Goal: Task Accomplishment & Management: Manage account settings

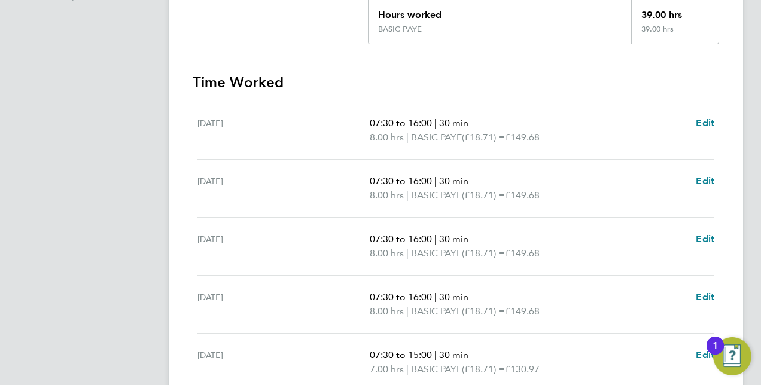
scroll to position [299, 0]
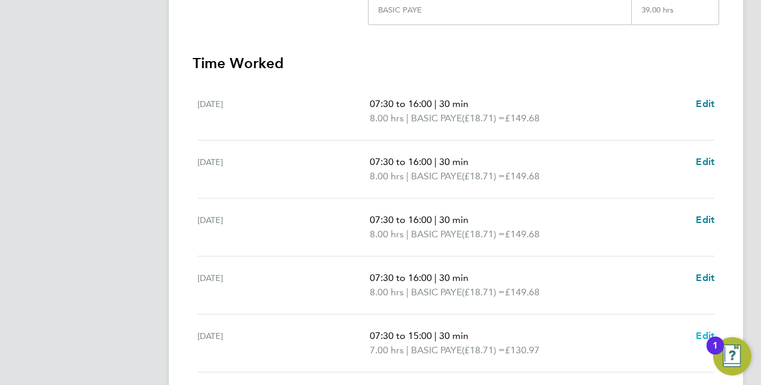
click at [702, 333] on span "Edit" at bounding box center [705, 335] width 19 height 11
select select "30"
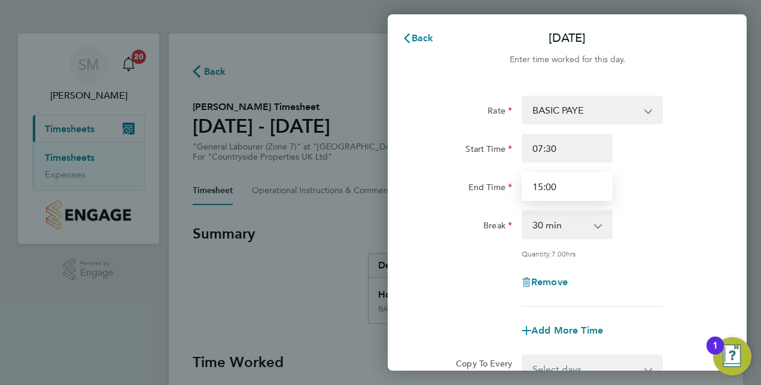
click at [542, 187] on input "15:00" at bounding box center [567, 186] width 91 height 29
click at [553, 187] on input "09:00" at bounding box center [567, 186] width 91 height 29
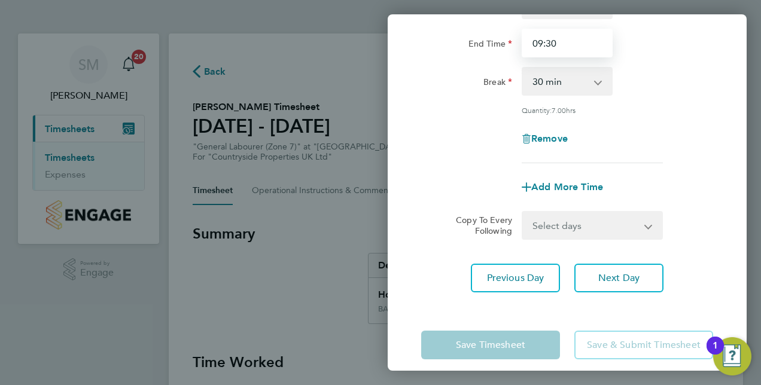
scroll to position [155, 0]
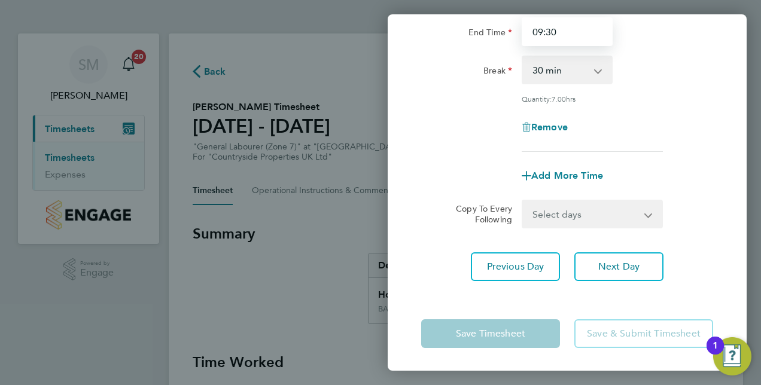
type input "09:30"
click at [622, 336] on app-form-button "Save & Submit Timesheet" at bounding box center [640, 334] width 146 height 29
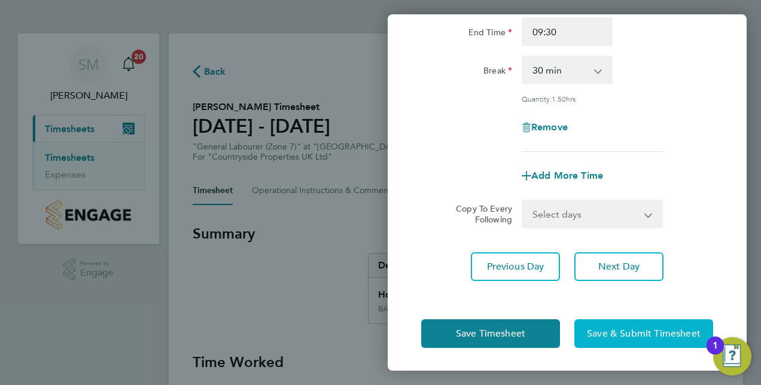
click at [622, 333] on span "Save & Submit Timesheet" at bounding box center [644, 334] width 114 height 12
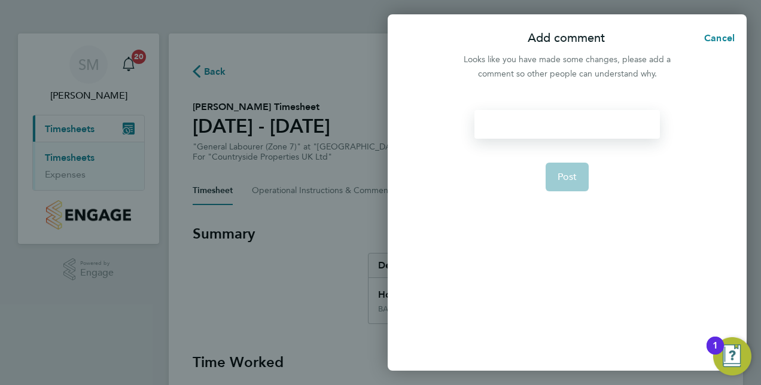
click at [517, 121] on div at bounding box center [567, 124] width 185 height 29
click at [515, 122] on div at bounding box center [567, 124] width 185 height 29
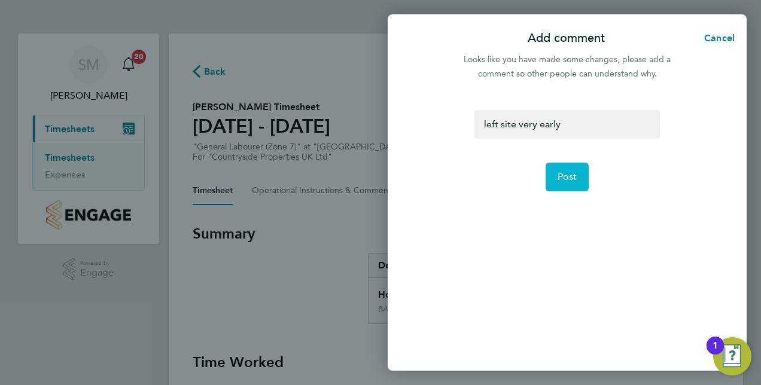
click at [571, 180] on span "Post" at bounding box center [568, 177] width 20 height 12
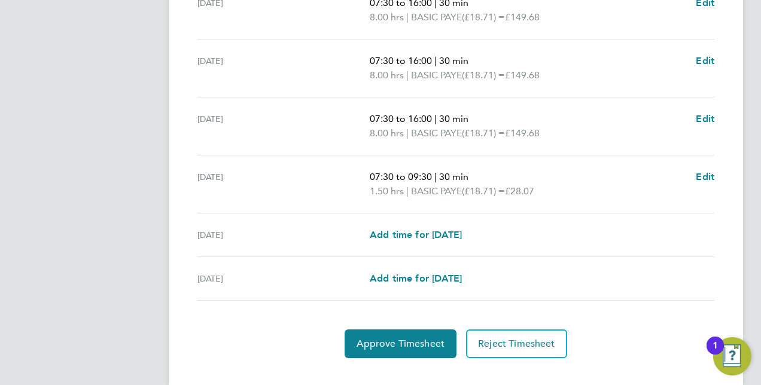
scroll to position [477, 0]
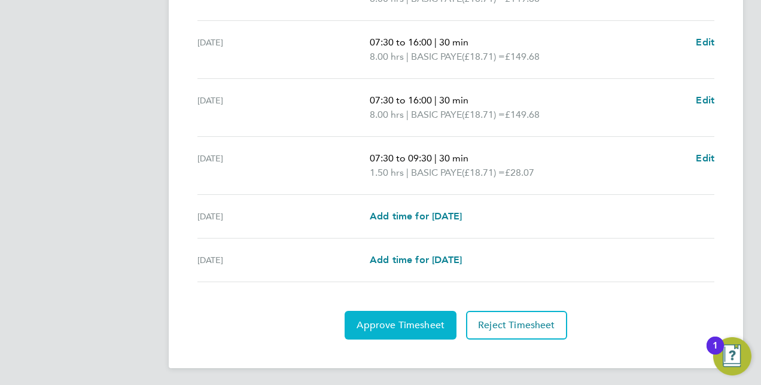
click at [427, 324] on span "Approve Timesheet" at bounding box center [401, 326] width 88 height 12
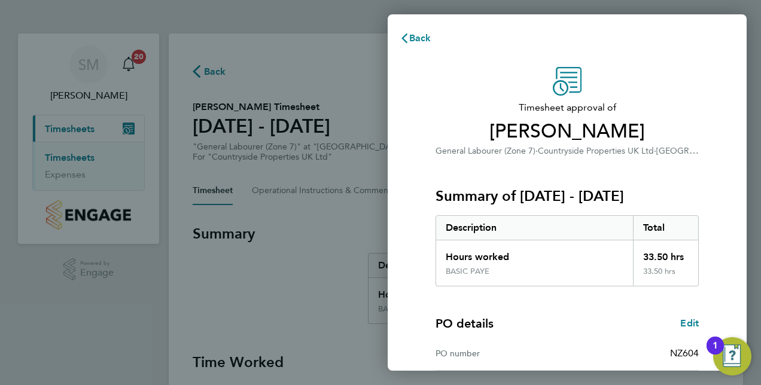
scroll to position [153, 0]
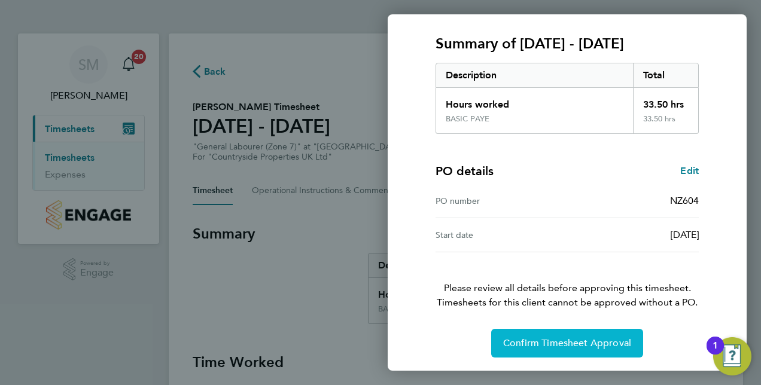
click at [593, 340] on span "Confirm Timesheet Approval" at bounding box center [567, 344] width 128 height 12
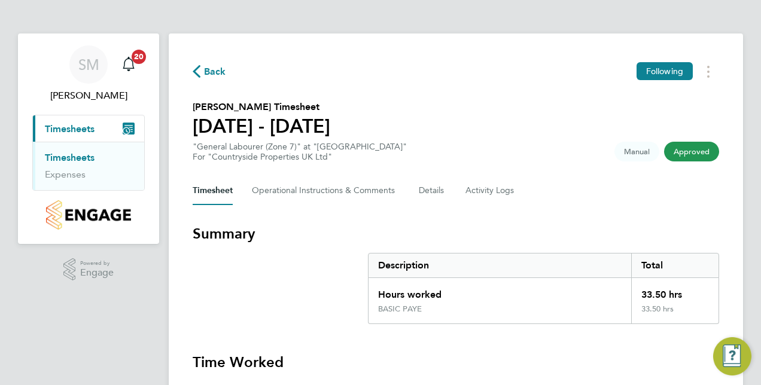
click at [64, 155] on link "Timesheets" at bounding box center [70, 157] width 50 height 11
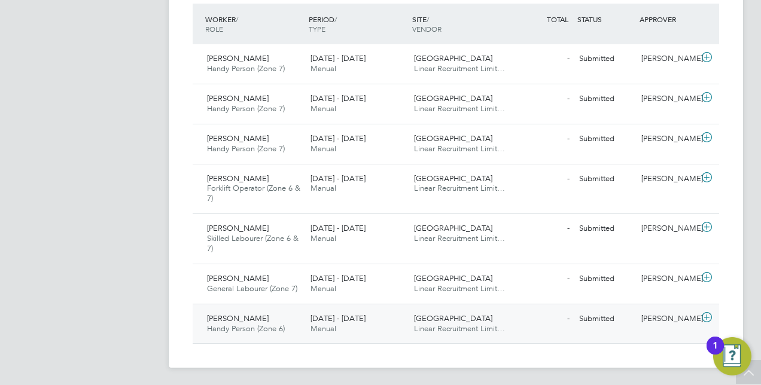
click at [244, 317] on span "Nick Pearson" at bounding box center [238, 319] width 62 height 10
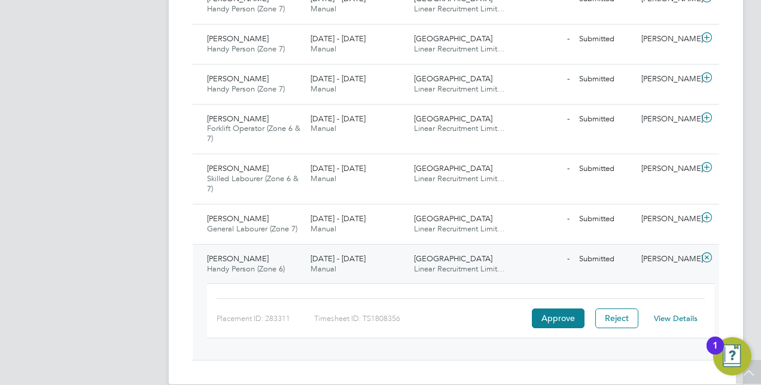
click at [241, 254] on span "Nick Pearson" at bounding box center [238, 259] width 62 height 10
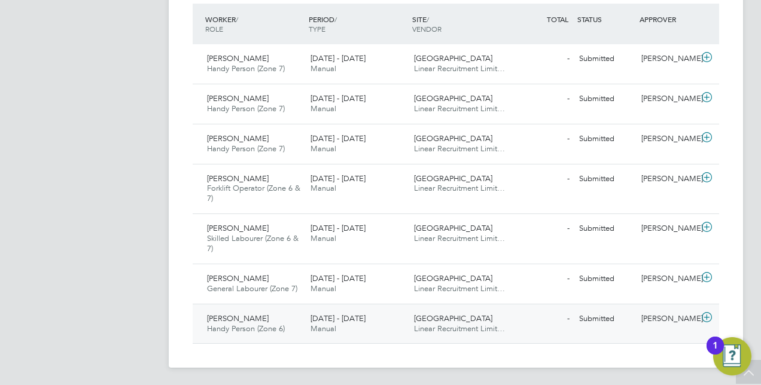
click at [451, 318] on span "[GEOGRAPHIC_DATA]" at bounding box center [453, 319] width 78 height 10
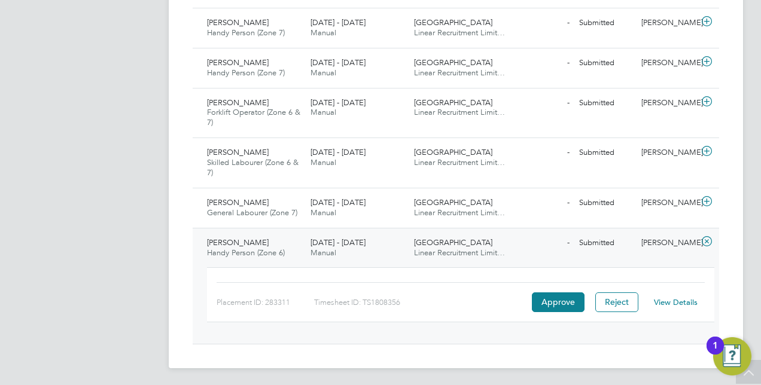
click at [677, 300] on link "View Details" at bounding box center [676, 302] width 44 height 10
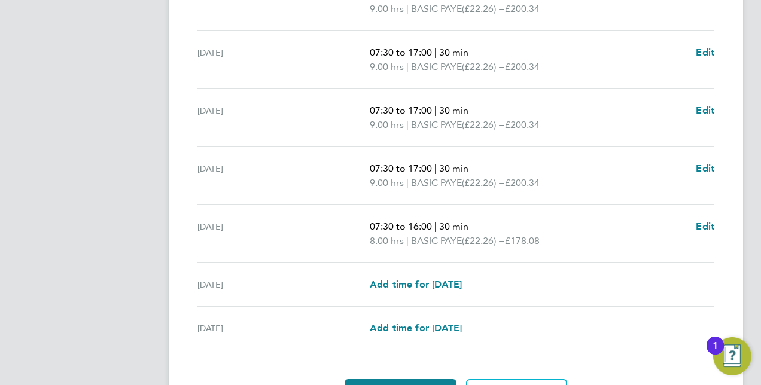
scroll to position [477, 0]
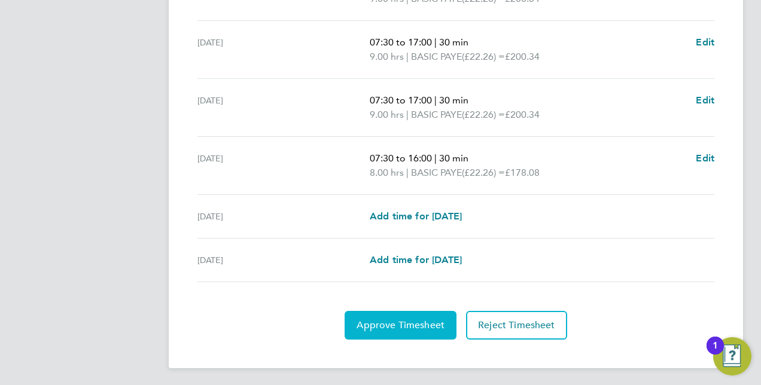
click at [432, 323] on span "Approve Timesheet" at bounding box center [401, 326] width 88 height 12
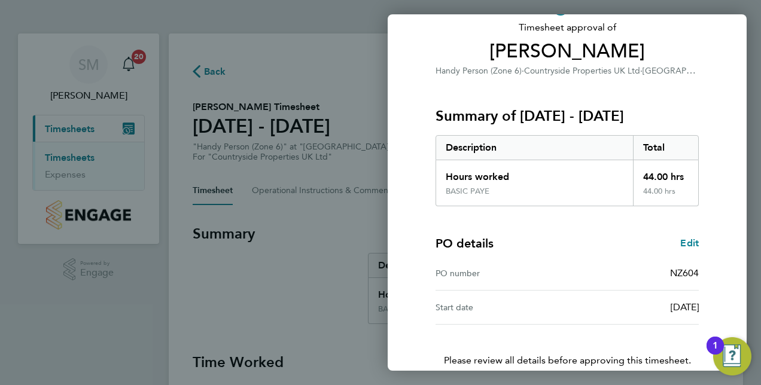
scroll to position [153, 0]
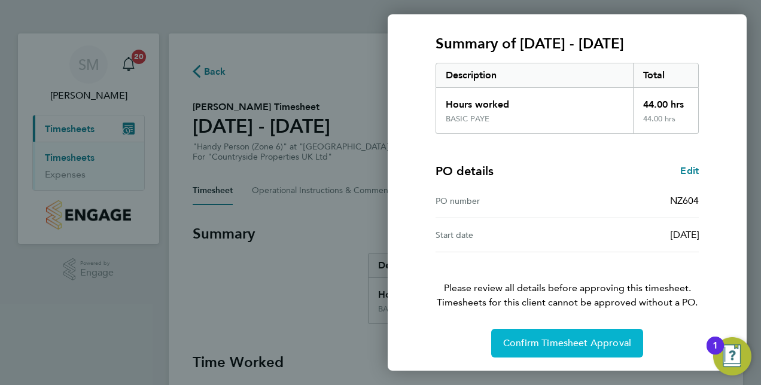
click at [588, 339] on span "Confirm Timesheet Approval" at bounding box center [567, 344] width 128 height 12
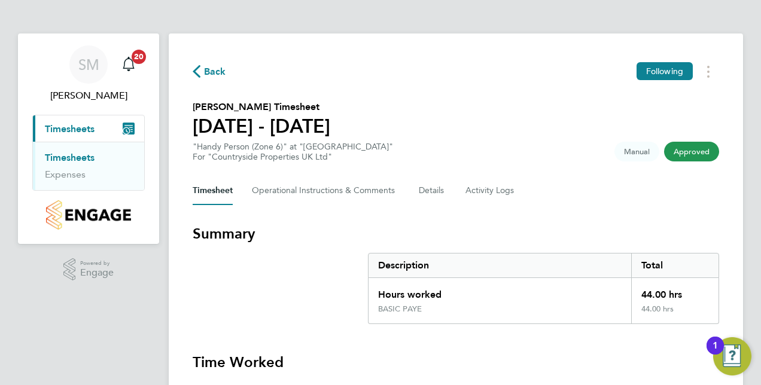
click at [69, 129] on span "Timesheets" at bounding box center [70, 128] width 50 height 11
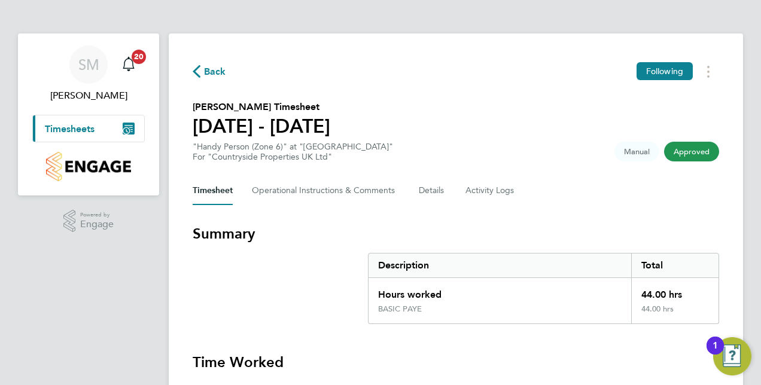
click at [81, 126] on span "Timesheets" at bounding box center [70, 128] width 50 height 11
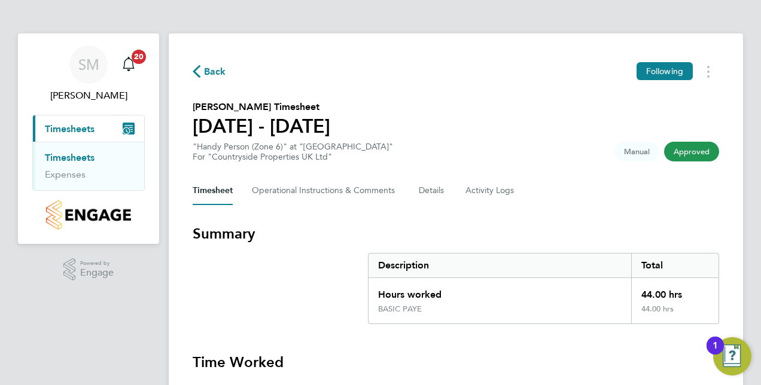
click at [87, 157] on link "Timesheets" at bounding box center [70, 157] width 50 height 11
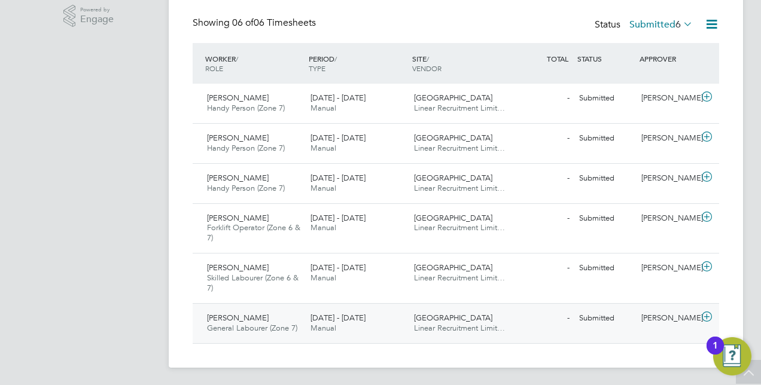
click at [239, 317] on span "David Hewitt" at bounding box center [238, 318] width 62 height 10
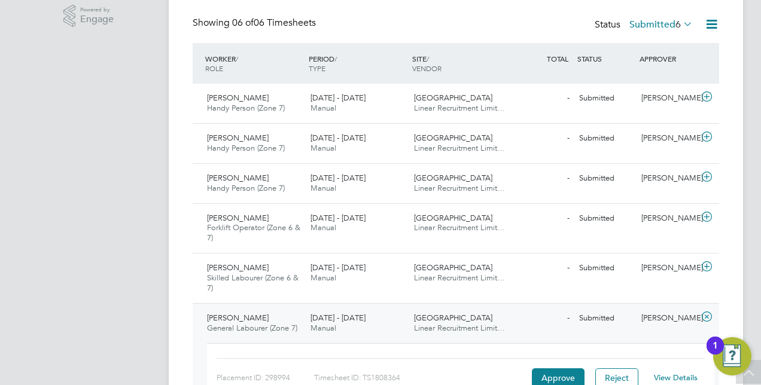
click at [680, 377] on link "View Details" at bounding box center [676, 378] width 44 height 10
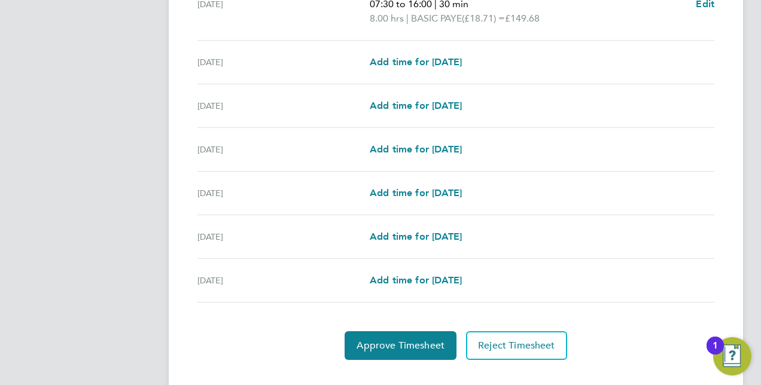
scroll to position [419, 0]
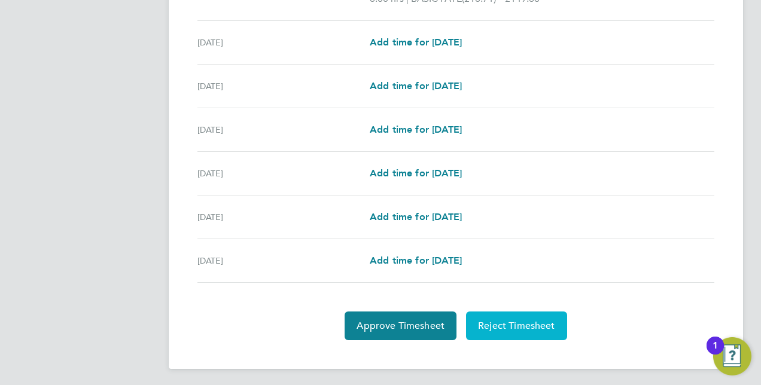
click at [537, 322] on span "Reject Timesheet" at bounding box center [516, 326] width 77 height 12
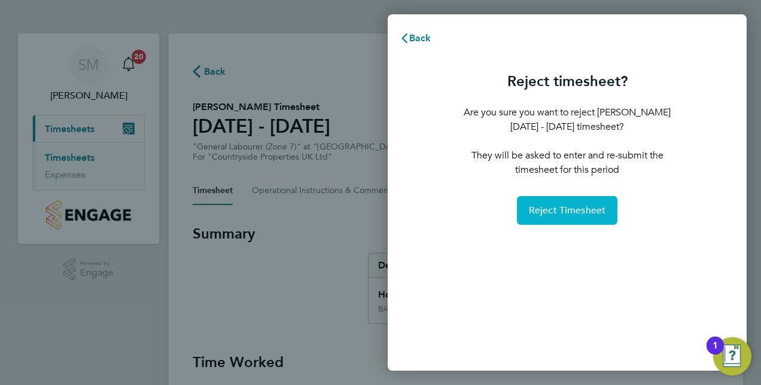
click at [588, 213] on span "Reject Timesheet" at bounding box center [567, 211] width 77 height 12
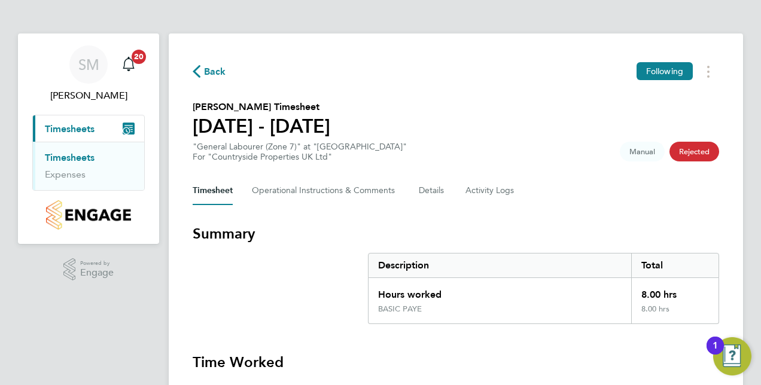
click at [74, 154] on link "Timesheets" at bounding box center [70, 157] width 50 height 11
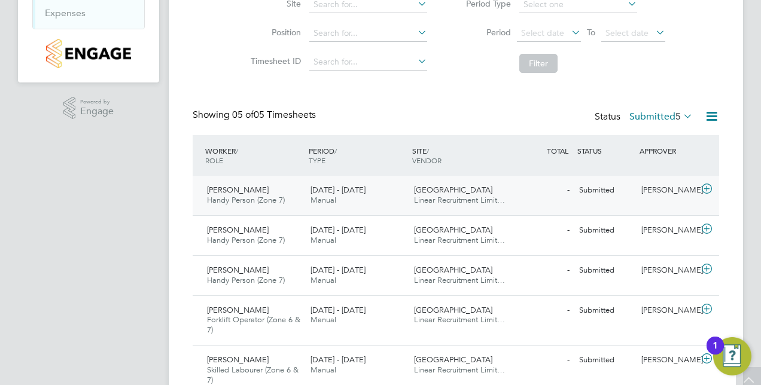
scroll to position [214, 0]
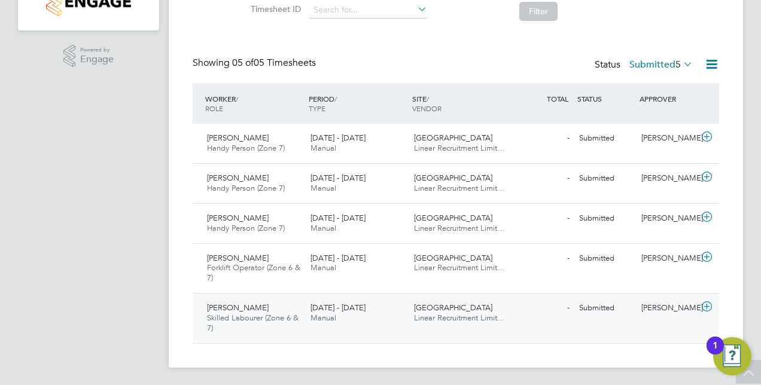
click at [249, 305] on span "[PERSON_NAME]" at bounding box center [238, 308] width 62 height 10
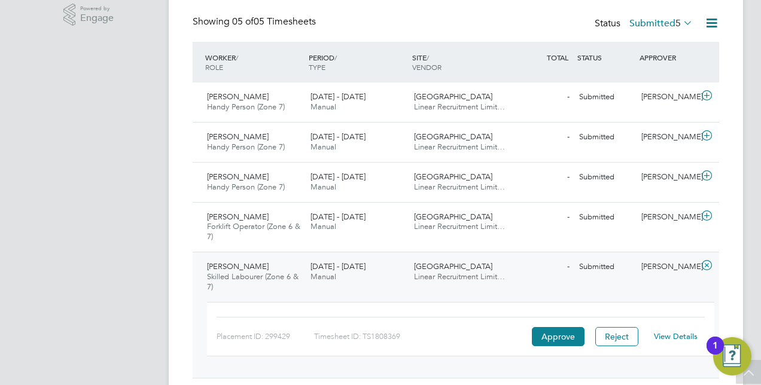
scroll to position [274, 0]
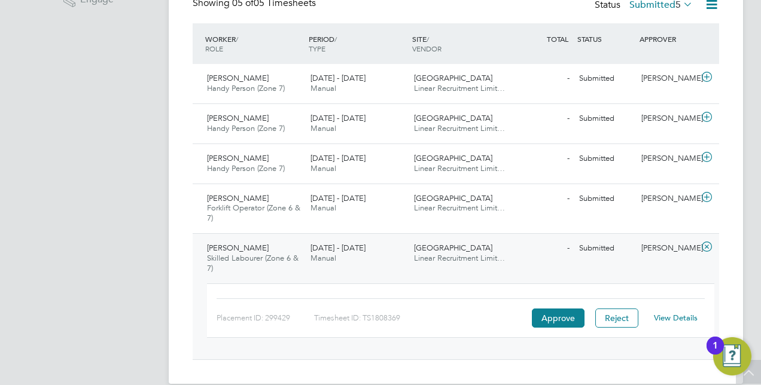
click at [675, 318] on link "View Details" at bounding box center [676, 318] width 44 height 10
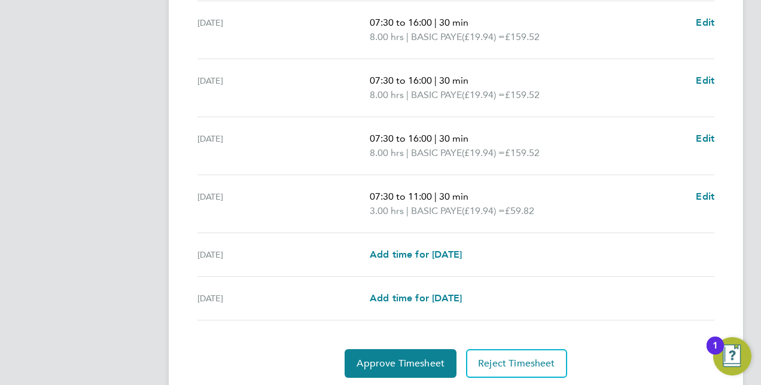
scroll to position [477, 0]
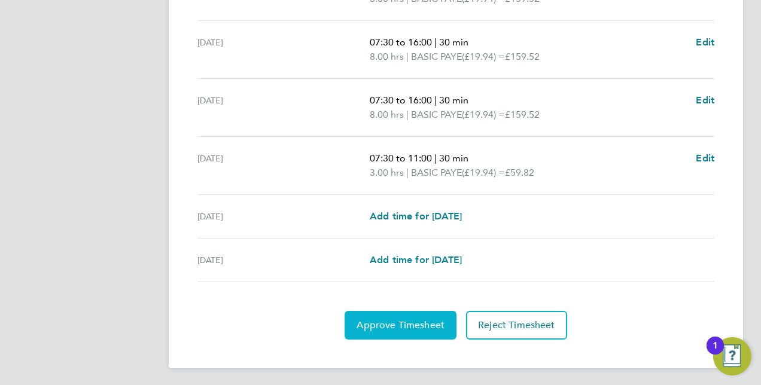
click at [435, 320] on span "Approve Timesheet" at bounding box center [401, 326] width 88 height 12
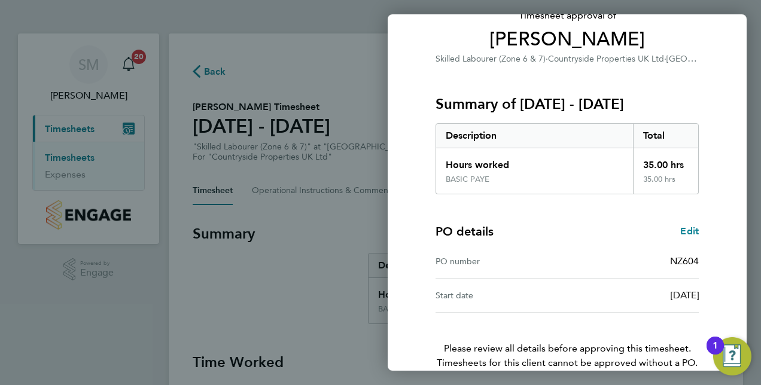
scroll to position [153, 0]
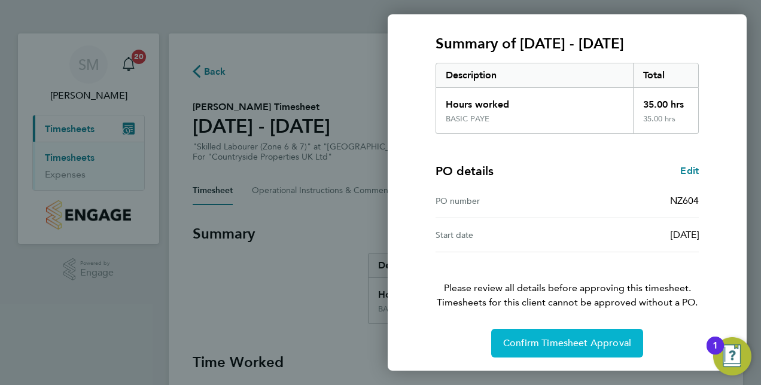
click at [578, 340] on span "Confirm Timesheet Approval" at bounding box center [567, 344] width 128 height 12
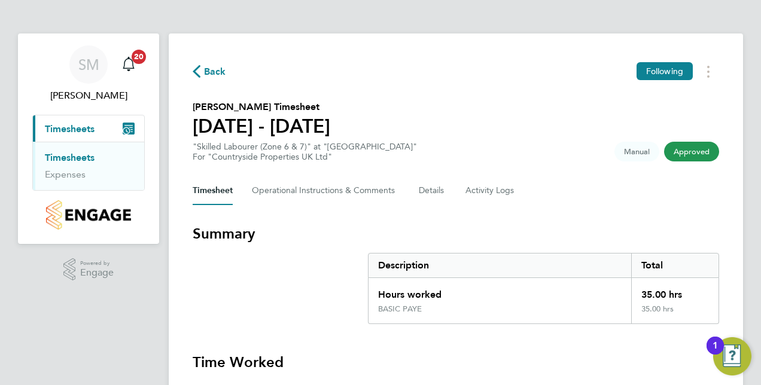
click at [71, 156] on link "Timesheets" at bounding box center [70, 157] width 50 height 11
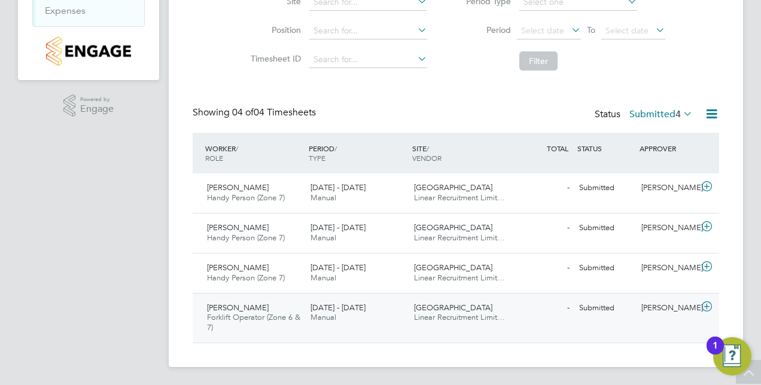
click at [231, 303] on span "[PERSON_NAME]" at bounding box center [238, 308] width 62 height 10
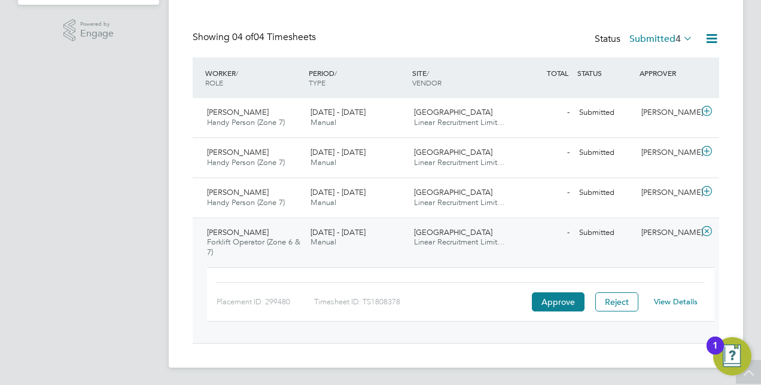
scroll to position [239, 0]
click at [670, 303] on link "View Details" at bounding box center [676, 302] width 44 height 10
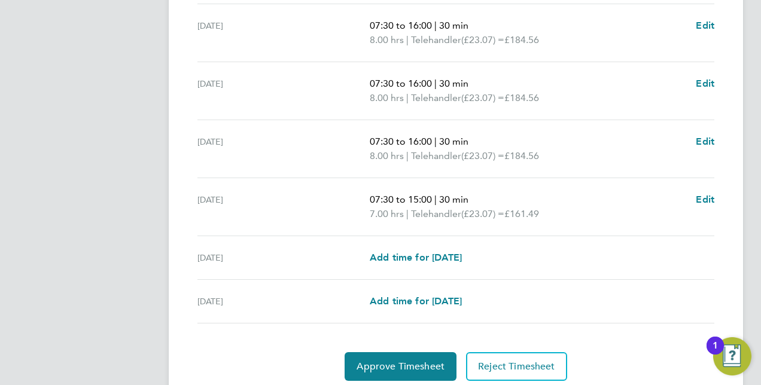
scroll to position [477, 0]
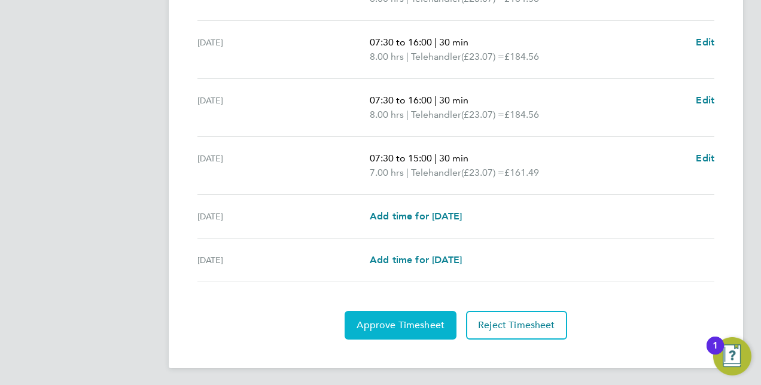
click at [427, 320] on span "Approve Timesheet" at bounding box center [401, 326] width 88 height 12
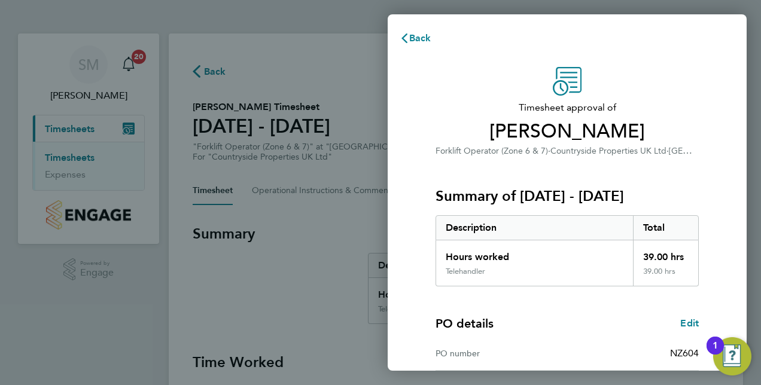
scroll to position [153, 0]
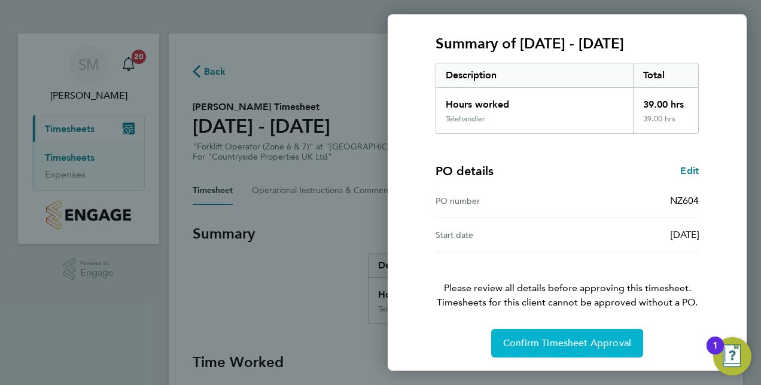
click at [573, 335] on button "Confirm Timesheet Approval" at bounding box center [567, 343] width 152 height 29
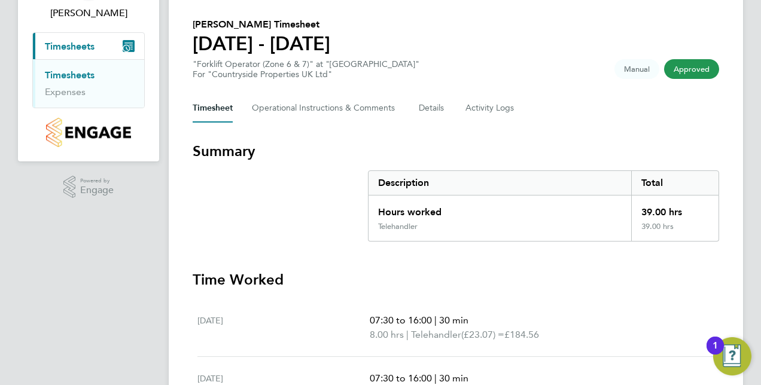
scroll to position [1, 0]
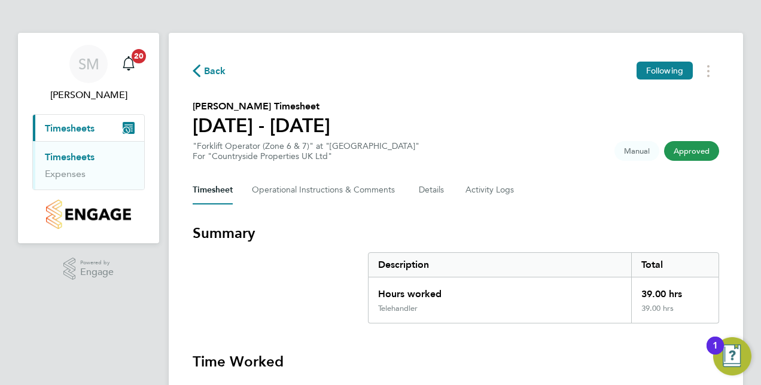
click at [79, 151] on link "Timesheets" at bounding box center [70, 156] width 50 height 11
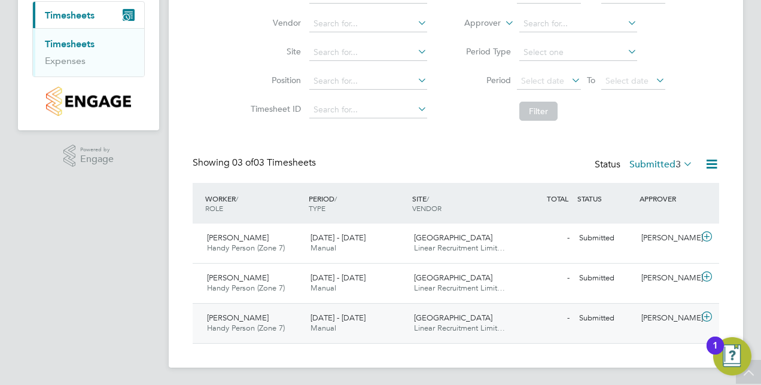
click at [230, 317] on span "[PERSON_NAME]" at bounding box center [238, 318] width 62 height 10
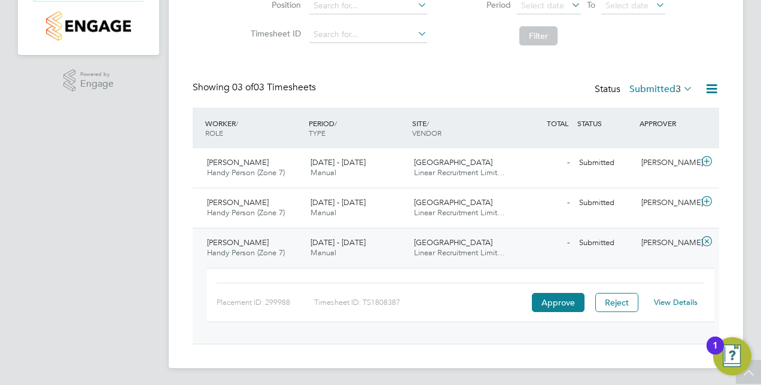
scroll to position [190, 0]
click at [661, 300] on link "View Details" at bounding box center [676, 302] width 44 height 10
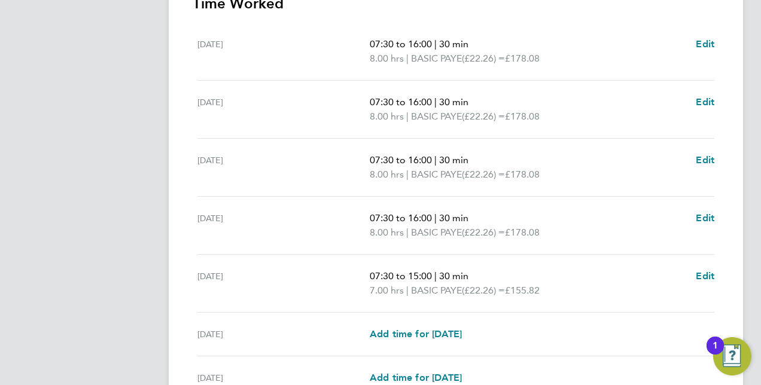
scroll to position [477, 0]
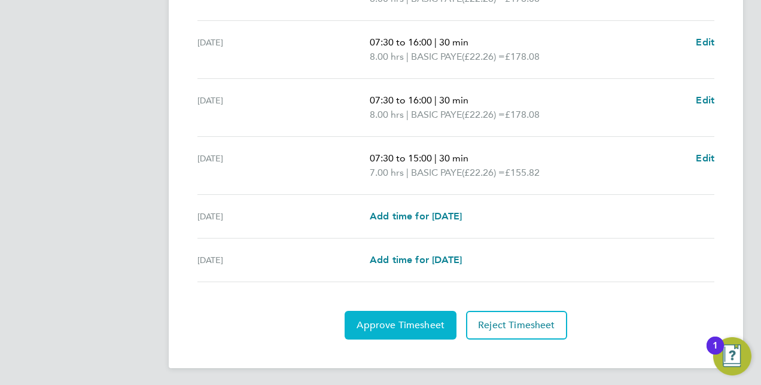
click at [414, 324] on span "Approve Timesheet" at bounding box center [401, 326] width 88 height 12
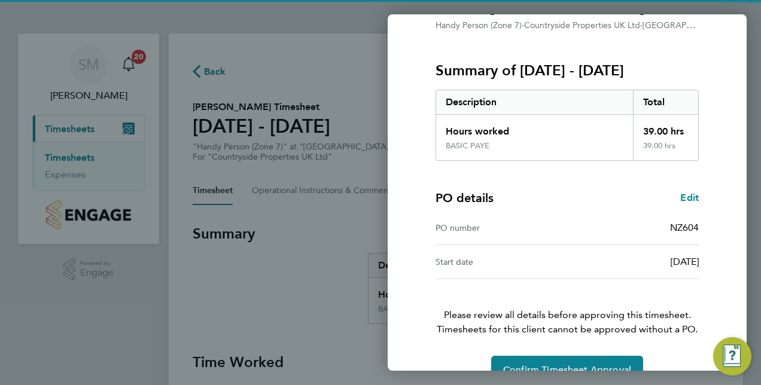
scroll to position [153, 0]
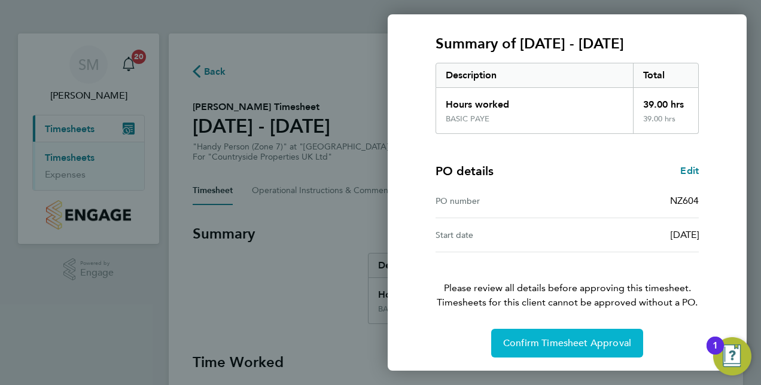
click at [578, 338] on span "Confirm Timesheet Approval" at bounding box center [567, 344] width 128 height 12
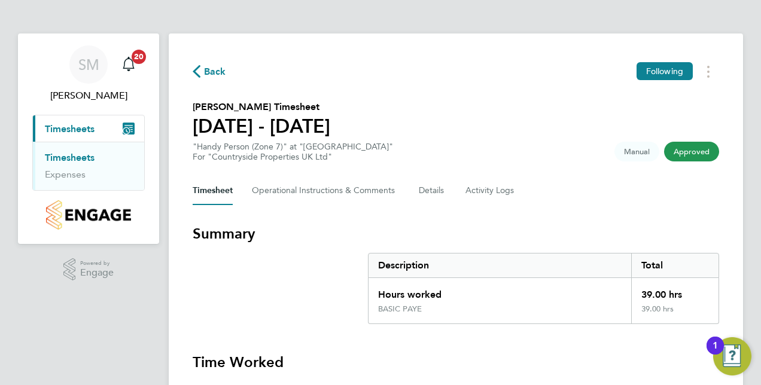
drag, startPoint x: 78, startPoint y: 158, endPoint x: 117, endPoint y: 157, distance: 39.5
click at [78, 158] on link "Timesheets" at bounding box center [70, 157] width 50 height 11
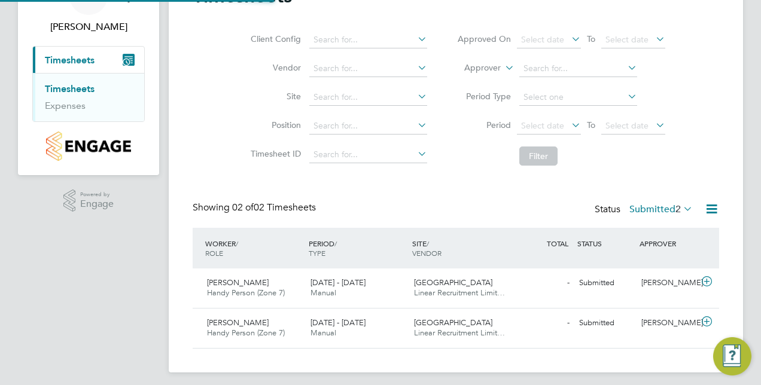
scroll to position [74, 0]
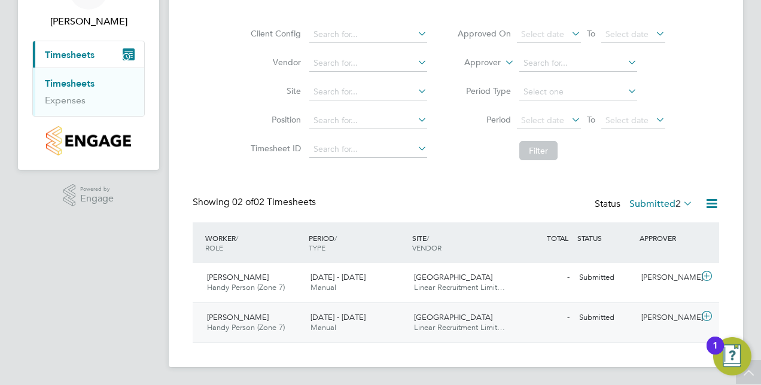
click at [247, 318] on span "[PERSON_NAME]" at bounding box center [238, 317] width 62 height 10
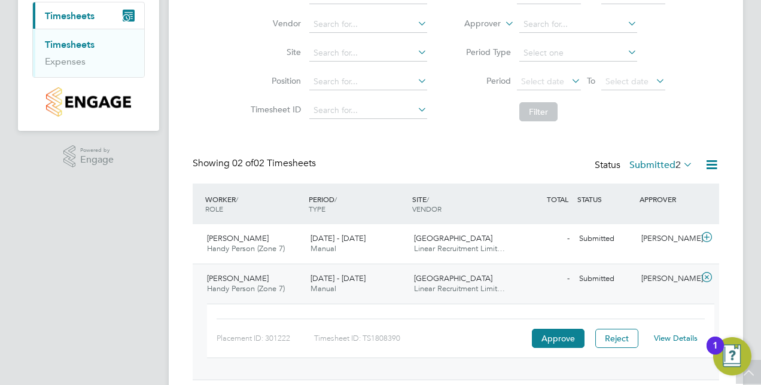
scroll to position [150, 0]
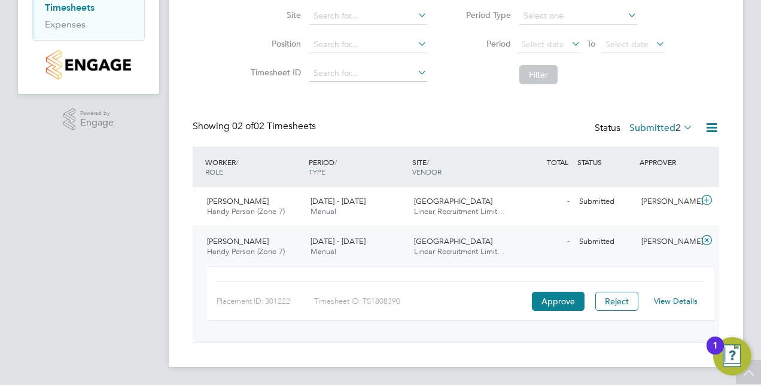
click at [687, 300] on link "View Details" at bounding box center [676, 301] width 44 height 10
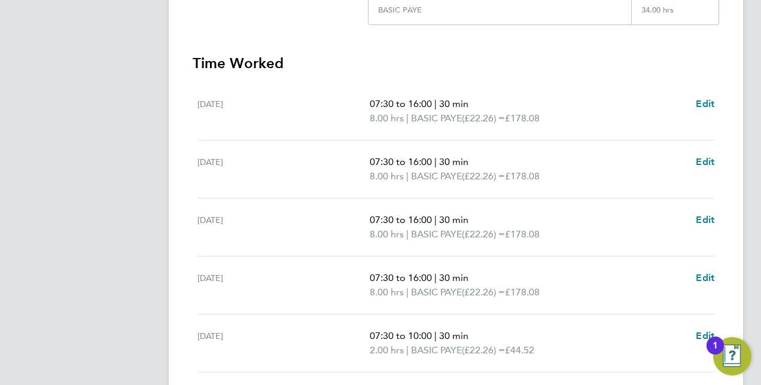
scroll to position [359, 0]
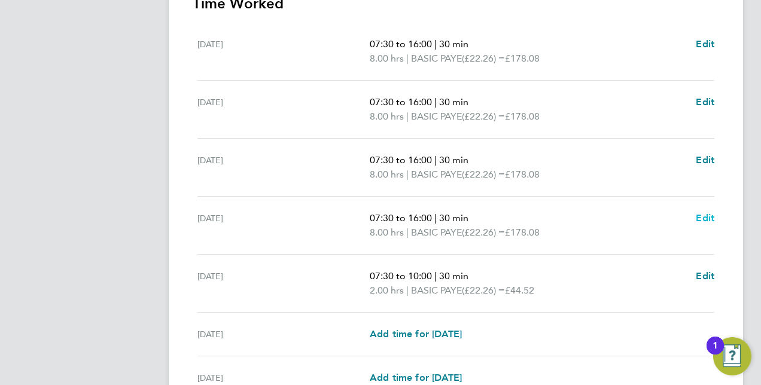
click at [701, 218] on span "Edit" at bounding box center [705, 217] width 19 height 11
select select "30"
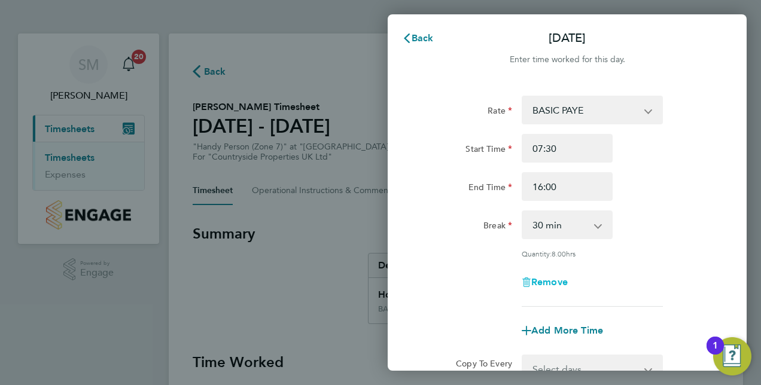
click at [554, 280] on span "Remove" at bounding box center [549, 282] width 37 height 11
select select "null"
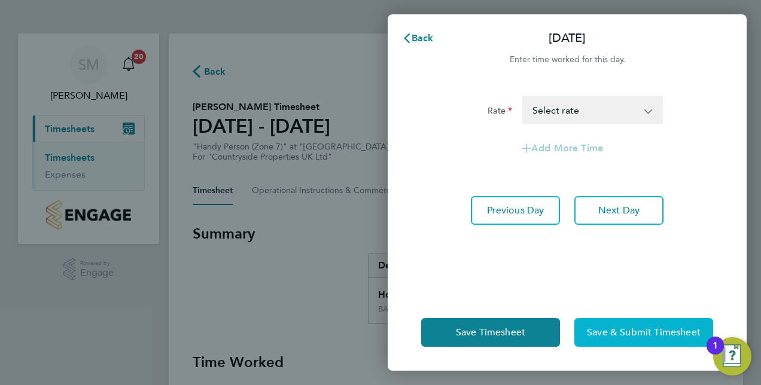
click at [642, 332] on span "Save & Submit Timesheet" at bounding box center [644, 333] width 114 height 12
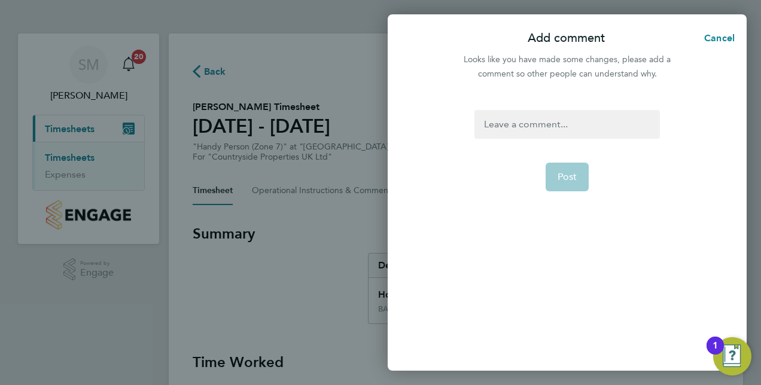
click at [521, 119] on div at bounding box center [567, 124] width 185 height 29
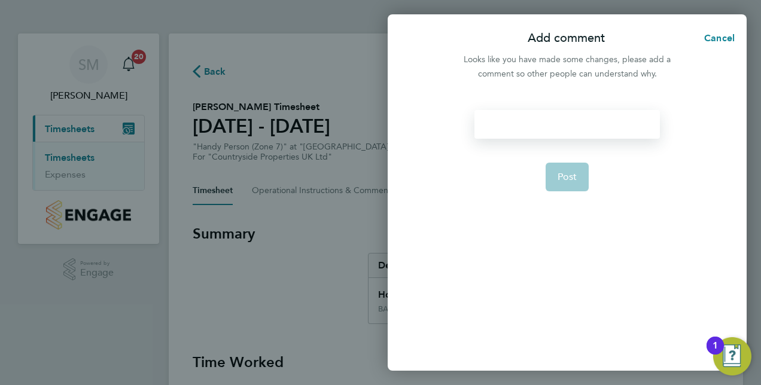
click at [519, 128] on div at bounding box center [567, 124] width 185 height 29
click at [571, 169] on button "Post" at bounding box center [568, 177] width 44 height 29
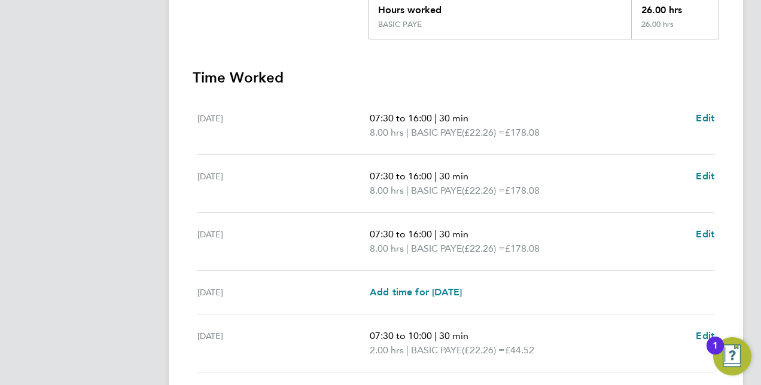
scroll to position [359, 0]
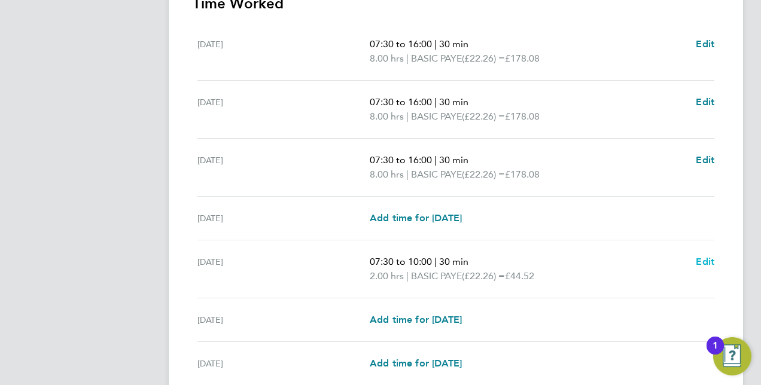
click at [705, 260] on span "Edit" at bounding box center [705, 261] width 19 height 11
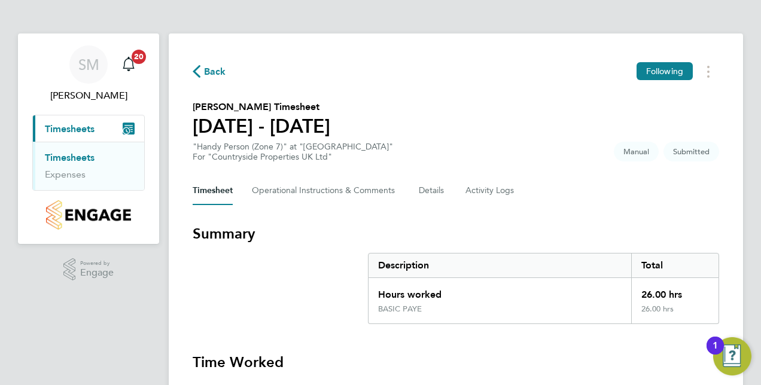
select select "30"
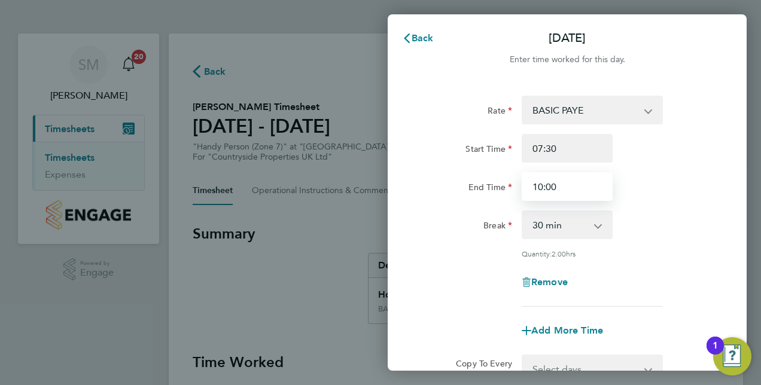
click at [542, 187] on input "10:00" at bounding box center [567, 186] width 91 height 29
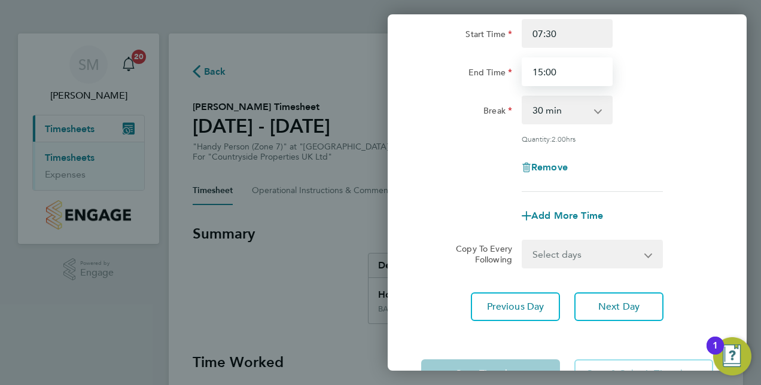
scroll to position [155, 0]
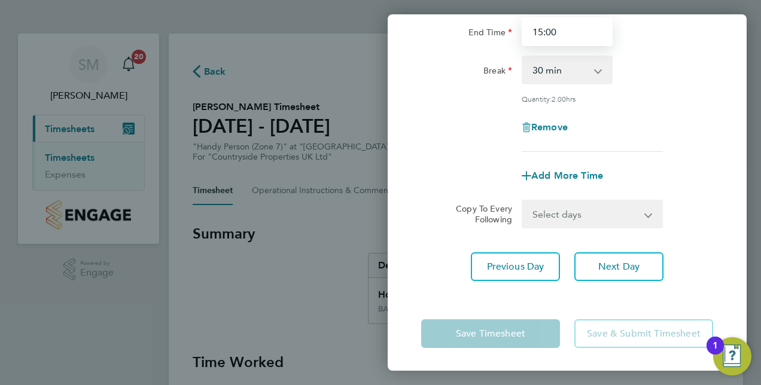
type input "15:00"
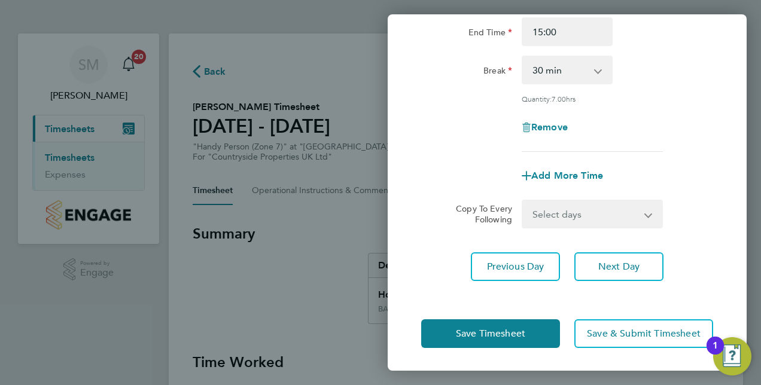
click at [633, 332] on app-form-button "Save & Submit Timesheet" at bounding box center [640, 334] width 146 height 29
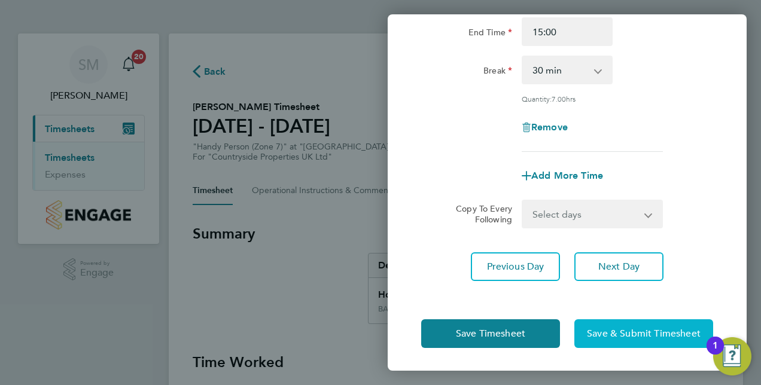
click at [633, 332] on span "Save & Submit Timesheet" at bounding box center [644, 334] width 114 height 12
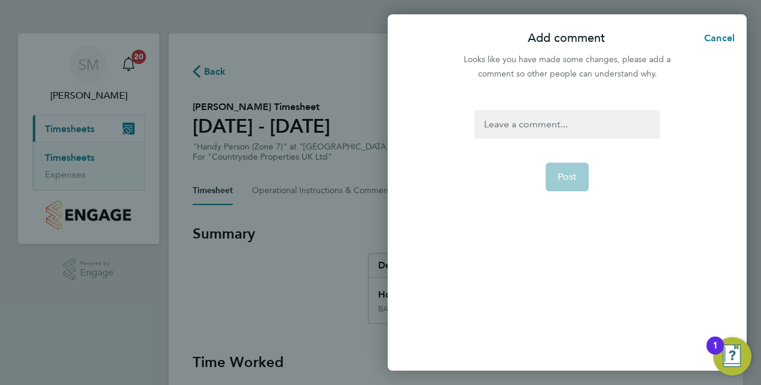
click at [535, 119] on div at bounding box center [567, 124] width 185 height 29
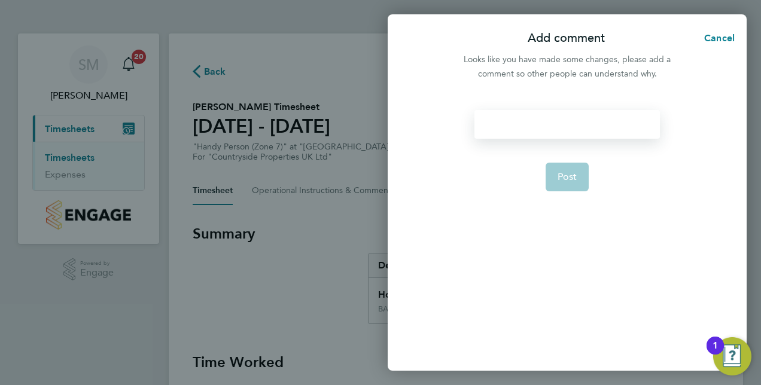
click at [529, 130] on div at bounding box center [567, 124] width 185 height 29
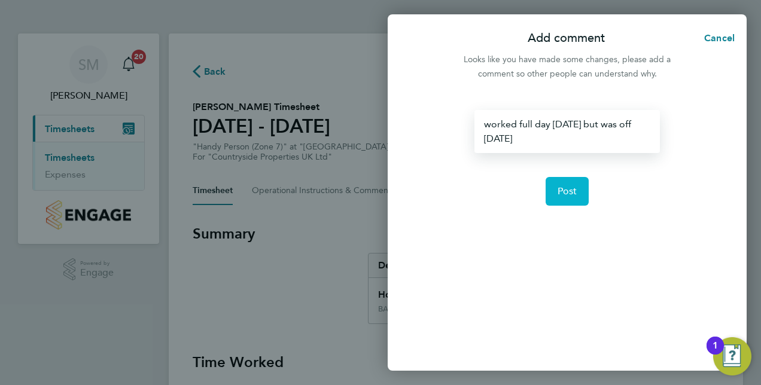
click at [577, 189] on button "Post" at bounding box center [568, 191] width 44 height 29
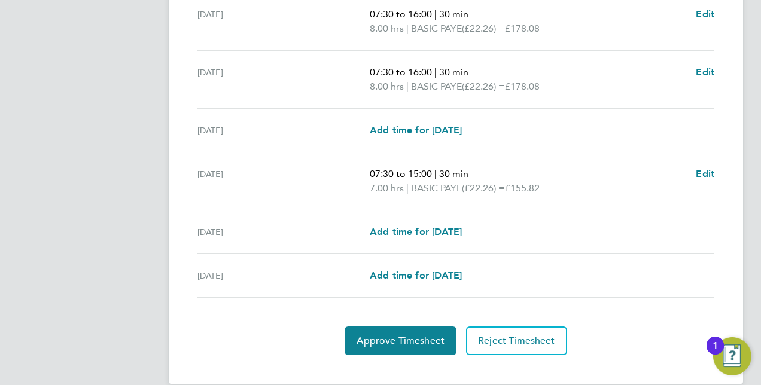
scroll to position [463, 0]
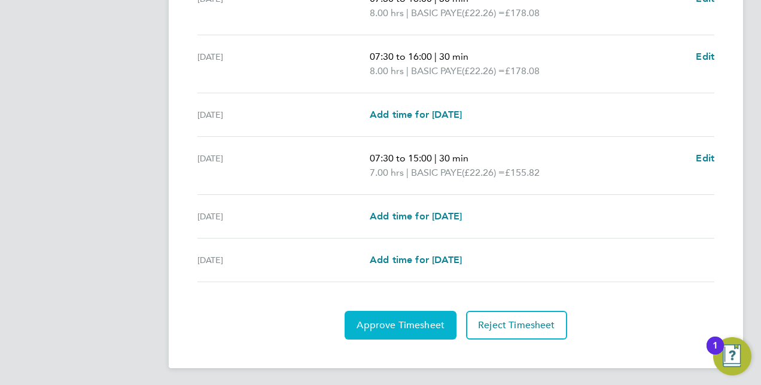
click at [414, 325] on span "Approve Timesheet" at bounding box center [401, 326] width 88 height 12
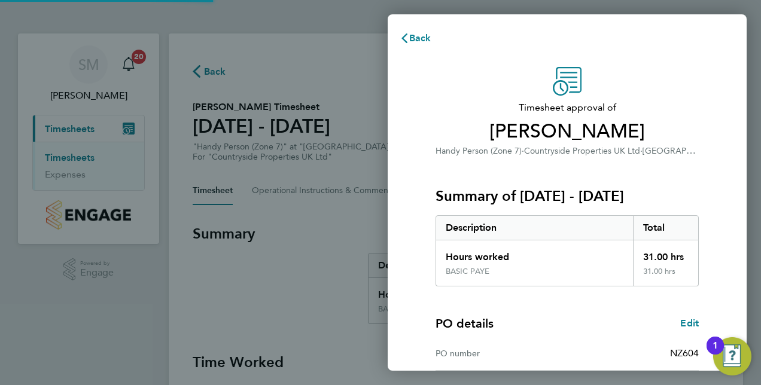
scroll to position [153, 0]
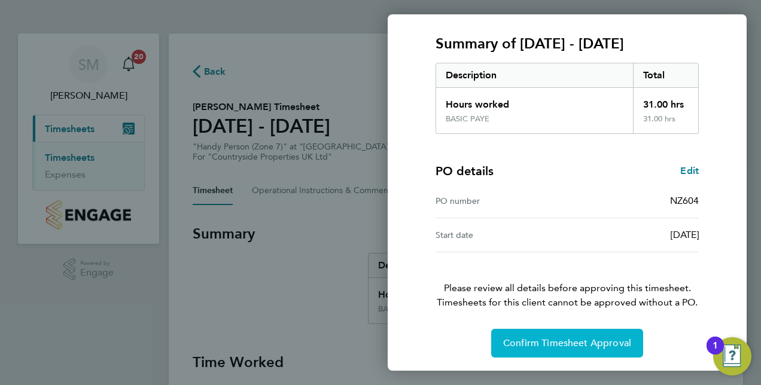
click at [601, 344] on span "Confirm Timesheet Approval" at bounding box center [567, 344] width 128 height 12
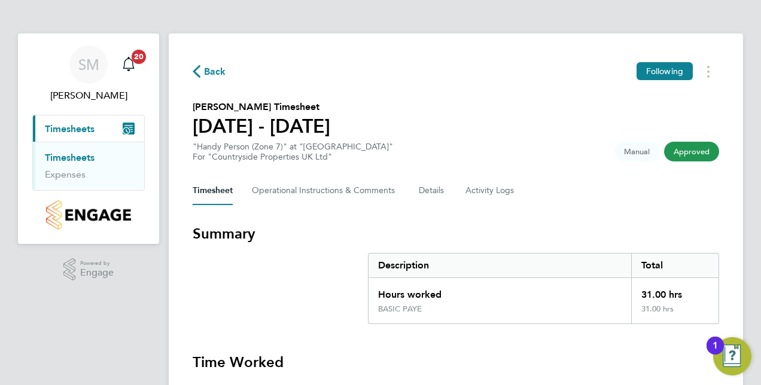
click at [78, 156] on link "Timesheets" at bounding box center [70, 157] width 50 height 11
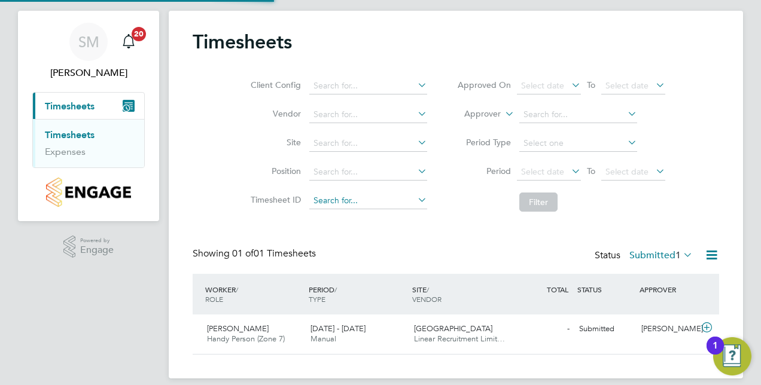
scroll to position [35, 0]
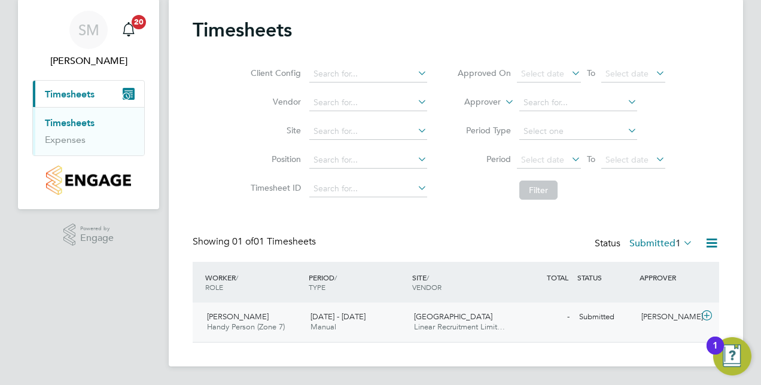
click at [247, 315] on span "[PERSON_NAME]" at bounding box center [238, 317] width 62 height 10
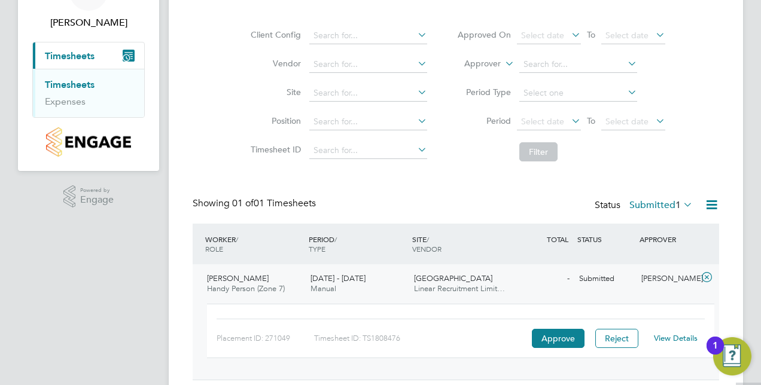
scroll to position [110, 0]
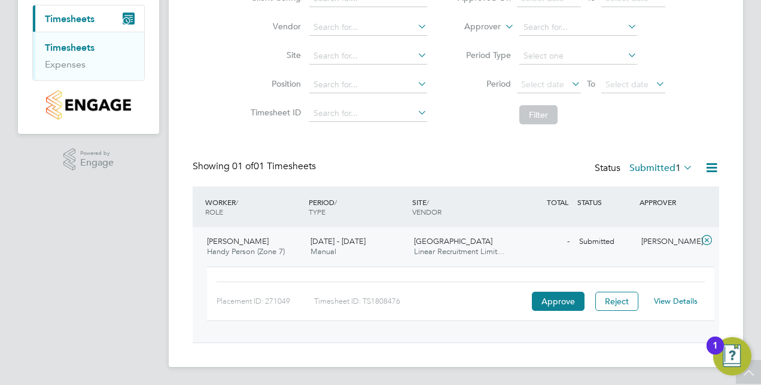
click at [683, 300] on link "View Details" at bounding box center [676, 301] width 44 height 10
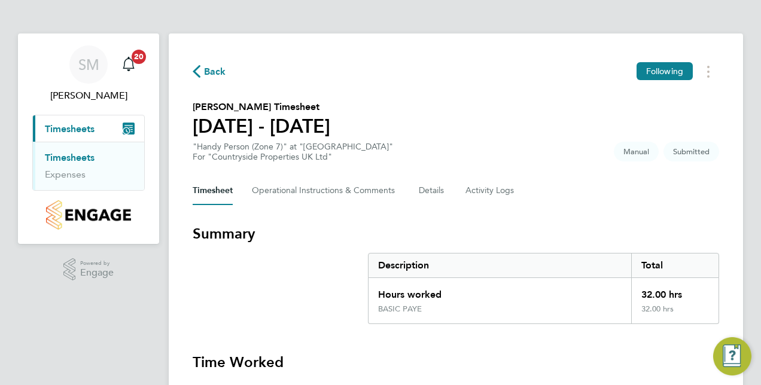
click at [273, 277] on section "Summary Description Total Hours worked 32.00 hrs BASIC PAYE 32.00 hrs" at bounding box center [456, 274] width 527 height 100
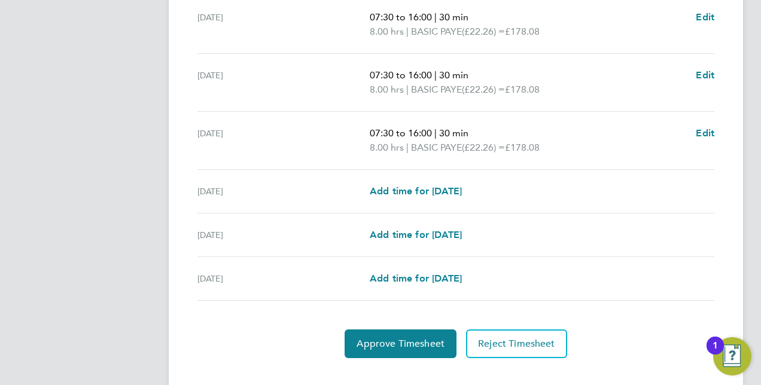
scroll to position [463, 0]
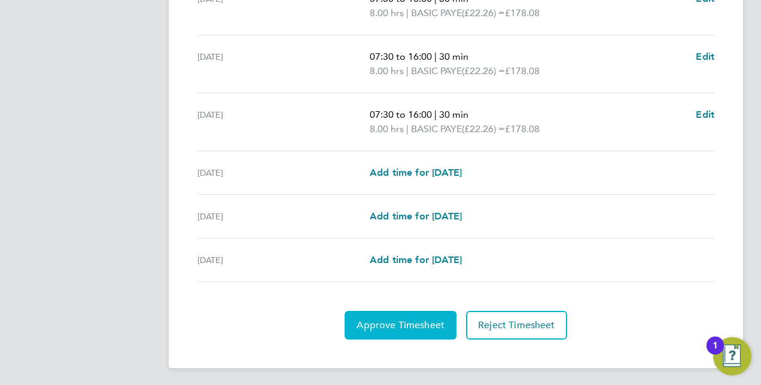
click at [427, 320] on span "Approve Timesheet" at bounding box center [401, 326] width 88 height 12
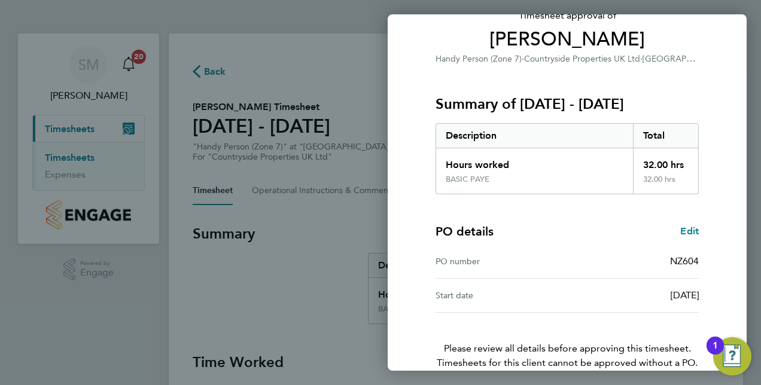
scroll to position [153, 0]
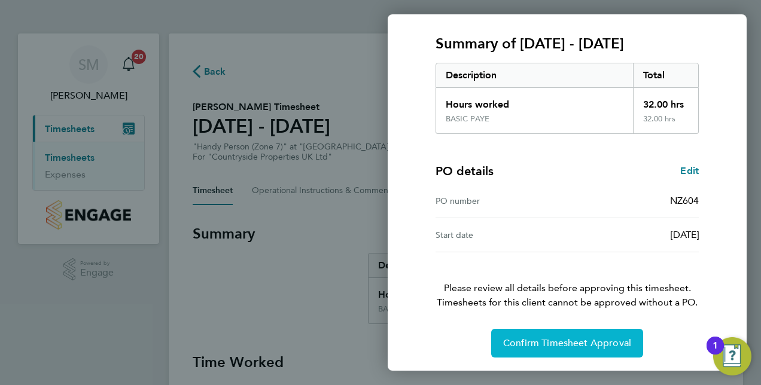
click at [606, 345] on span "Confirm Timesheet Approval" at bounding box center [567, 344] width 128 height 12
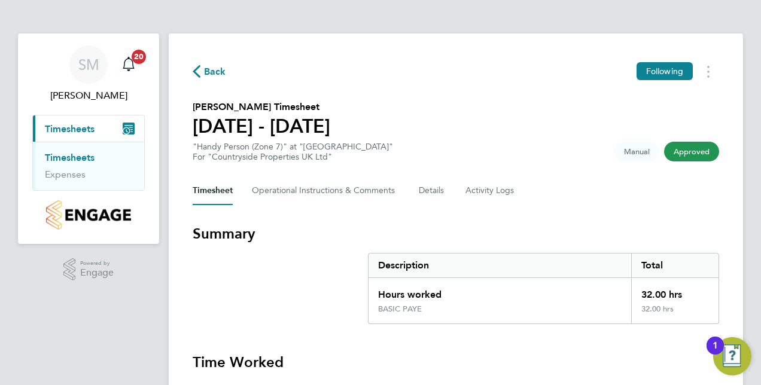
drag, startPoint x: 80, startPoint y: 154, endPoint x: 113, endPoint y: 153, distance: 32.3
click at [80, 154] on link "Timesheets" at bounding box center [70, 157] width 50 height 11
